Goal: Task Accomplishment & Management: Complete application form

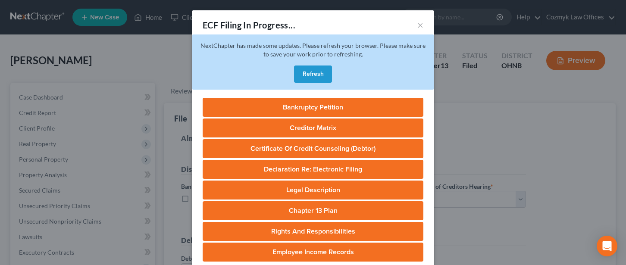
select select "2"
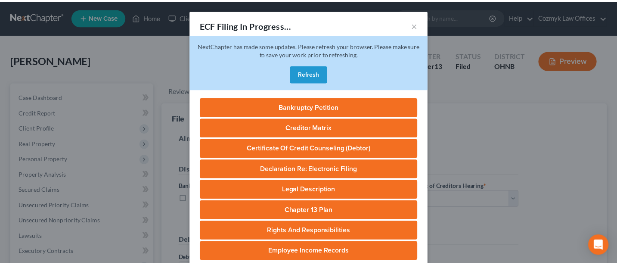
scroll to position [208, 0]
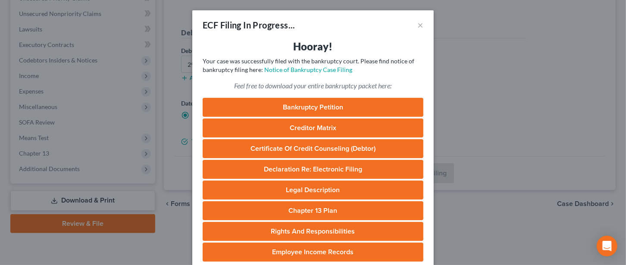
click at [298, 107] on link "Bankruptcy Petition" at bounding box center [312, 107] width 221 height 19
click at [305, 212] on link "Chapter 13 Plan" at bounding box center [312, 210] width 221 height 19
click at [417, 24] on button "×" at bounding box center [420, 25] width 6 height 10
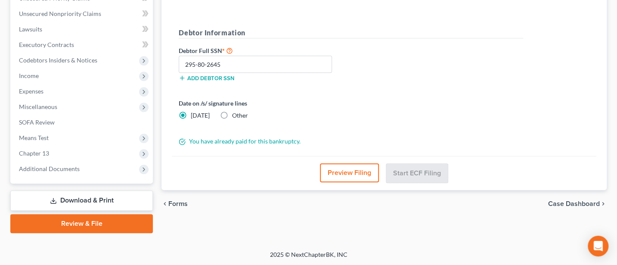
click at [32, 239] on div "Petition Navigation Case Dashboard Payments Invoices Payments Payments Credit R…" at bounding box center [308, 57] width 597 height 365
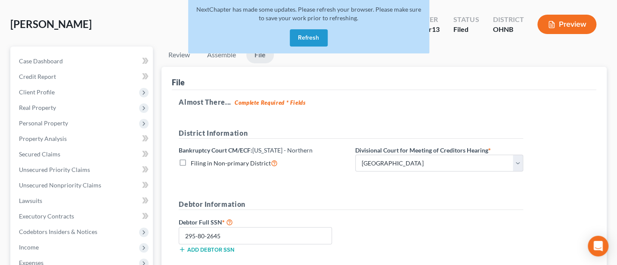
scroll to position [0, 0]
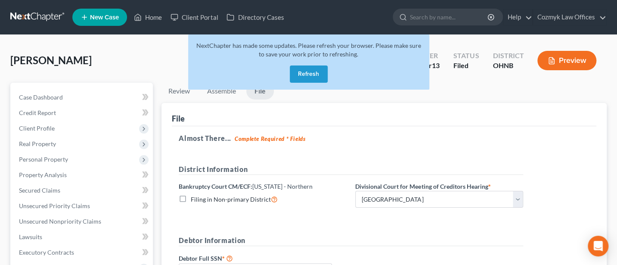
click at [299, 74] on button "Refresh" at bounding box center [309, 73] width 38 height 17
